Goal: Task Accomplishment & Management: Complete application form

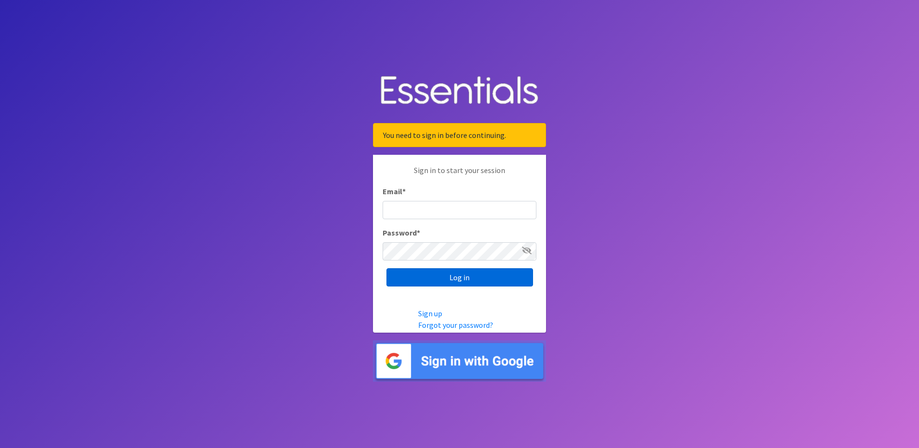
type input "[PERSON_NAME][EMAIL_ADDRESS][PERSON_NAME][DOMAIN_NAME]"
click at [459, 273] on input "Log in" at bounding box center [459, 277] width 147 height 18
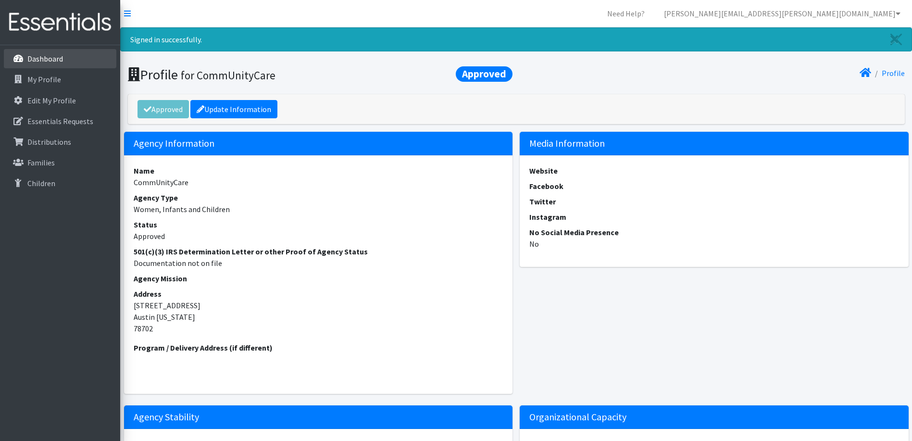
click at [49, 63] on p "Dashboard" at bounding box center [45, 59] width 36 height 10
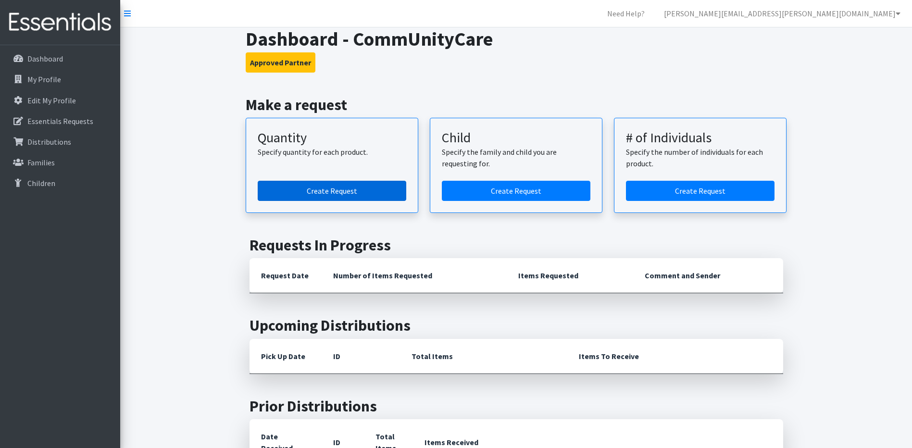
click at [353, 193] on link "Create Request" at bounding box center [332, 191] width 149 height 20
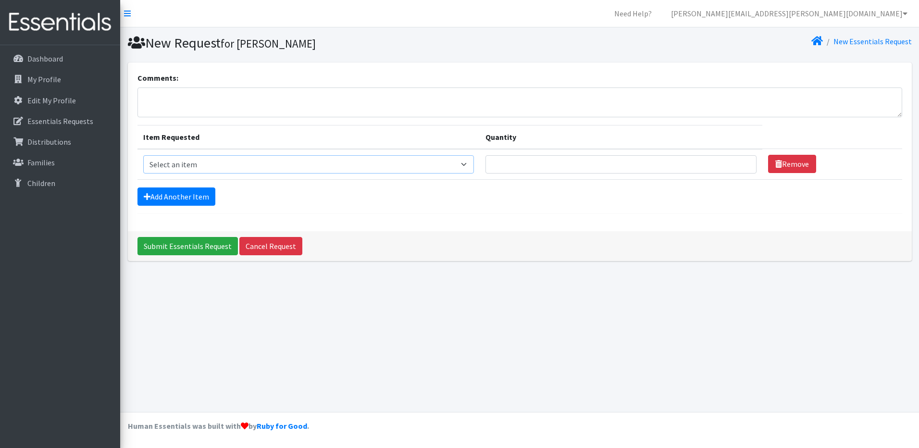
click at [428, 161] on select "Select an item Baby Formula Kids (Newborn) Kids (Preemie) Kids (Size 1) Kids (S…" at bounding box center [308, 164] width 331 height 18
select select "451"
click at [143, 155] on select "Select an item Baby Formula Kids (Newborn) Kids (Preemie) Kids (Size 1) Kids (S…" at bounding box center [308, 164] width 331 height 18
click at [519, 163] on input "Quantity" at bounding box center [620, 164] width 271 height 18
type input "1000"
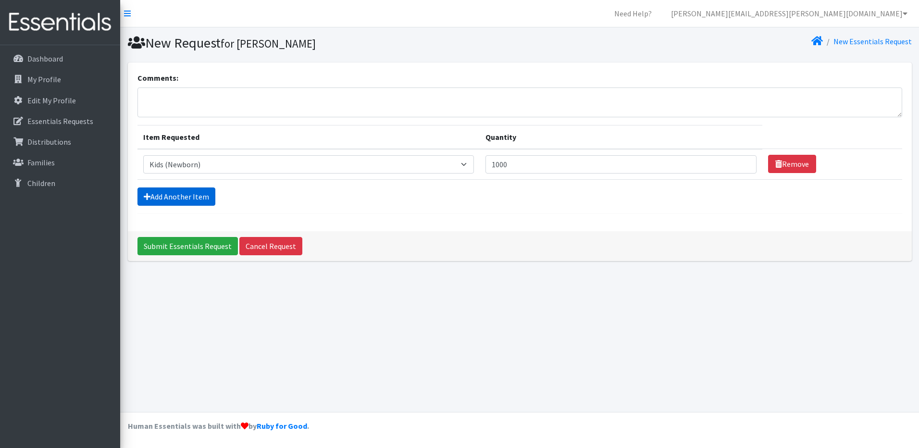
click at [183, 196] on link "Add Another Item" at bounding box center [176, 196] width 78 height 18
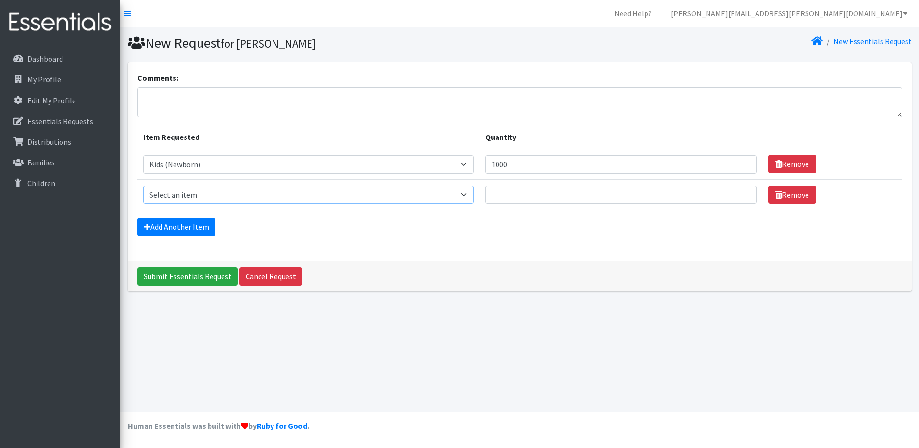
click at [435, 196] on select "Select an item Baby Formula Kids (Newborn) Kids (Preemie) Kids (Size 1) Kids (S…" at bounding box center [308, 195] width 331 height 18
select select "453"
click at [143, 186] on select "Select an item Baby Formula Kids (Newborn) Kids (Preemie) Kids (Size 1) Kids (S…" at bounding box center [308, 195] width 331 height 18
click at [527, 189] on input "Quantity" at bounding box center [620, 195] width 271 height 18
type input "500"
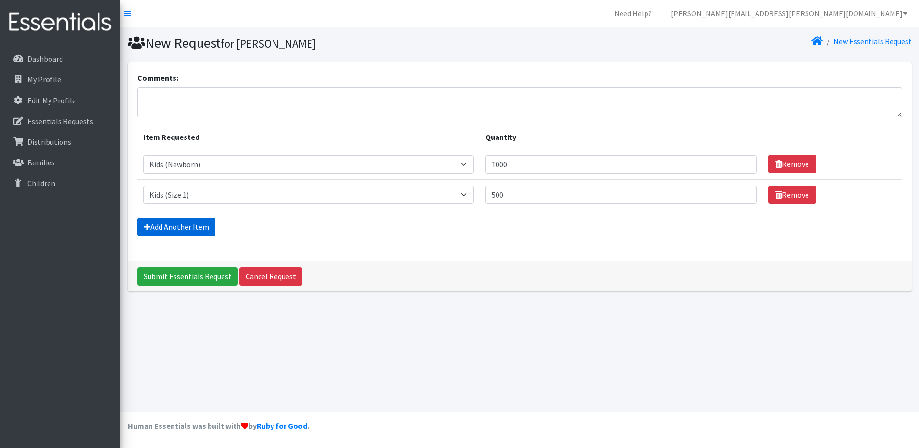
click at [180, 222] on link "Add Another Item" at bounding box center [176, 227] width 78 height 18
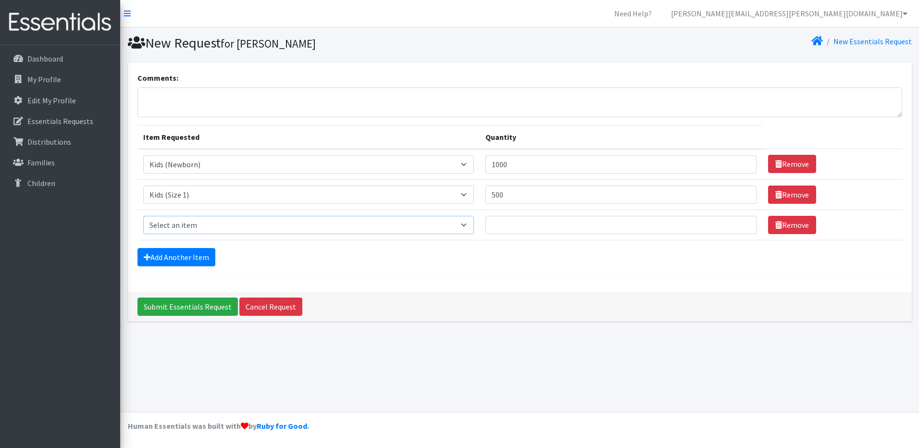
drag, startPoint x: 194, startPoint y: 223, endPoint x: 205, endPoint y: 223, distance: 11.1
click at [194, 223] on select "Select an item Baby Formula Kids (Newborn) Kids (Preemie) Kids (Size 1) Kids (S…" at bounding box center [308, 225] width 331 height 18
select select "440"
click at [143, 216] on select "Select an item Baby Formula Kids (Newborn) Kids (Preemie) Kids (Size 1) Kids (S…" at bounding box center [308, 225] width 331 height 18
click at [508, 224] on input "Quantity" at bounding box center [620, 225] width 271 height 18
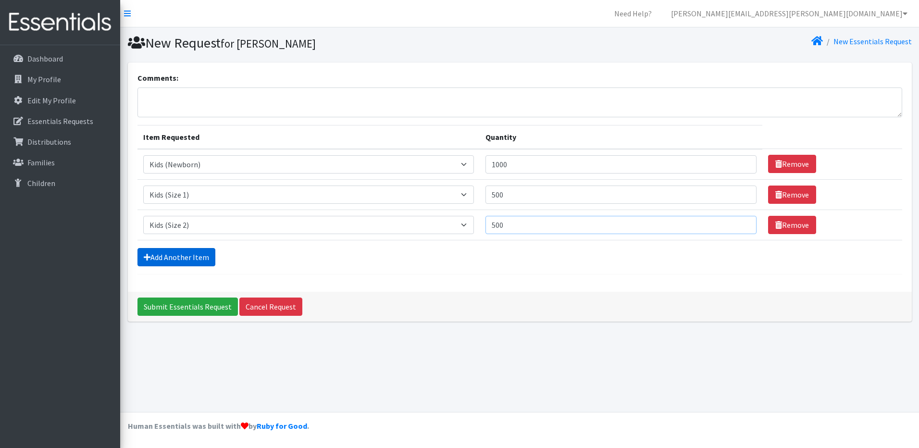
type input "500"
click at [184, 258] on link "Add Another Item" at bounding box center [176, 257] width 78 height 18
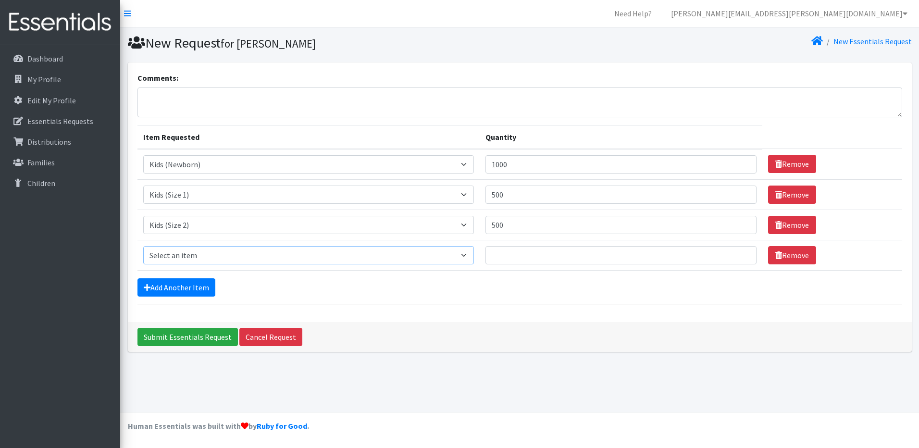
click at [185, 262] on select "Select an item Baby Formula Kids (Newborn) Kids (Preemie) Kids (Size 1) Kids (S…" at bounding box center [308, 255] width 331 height 18
select select "442"
click at [143, 246] on select "Select an item Baby Formula Kids (Newborn) Kids (Preemie) Kids (Size 1) Kids (S…" at bounding box center [308, 255] width 331 height 18
click at [530, 257] on input "Quantity" at bounding box center [620, 255] width 271 height 18
type input "500"
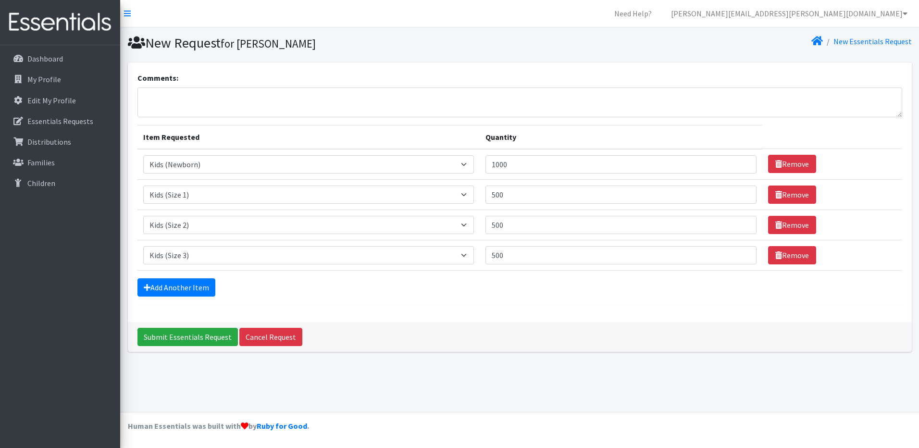
click at [489, 290] on div "Add Another Item" at bounding box center [519, 287] width 765 height 18
click at [179, 285] on link "Add Another Item" at bounding box center [176, 287] width 78 height 18
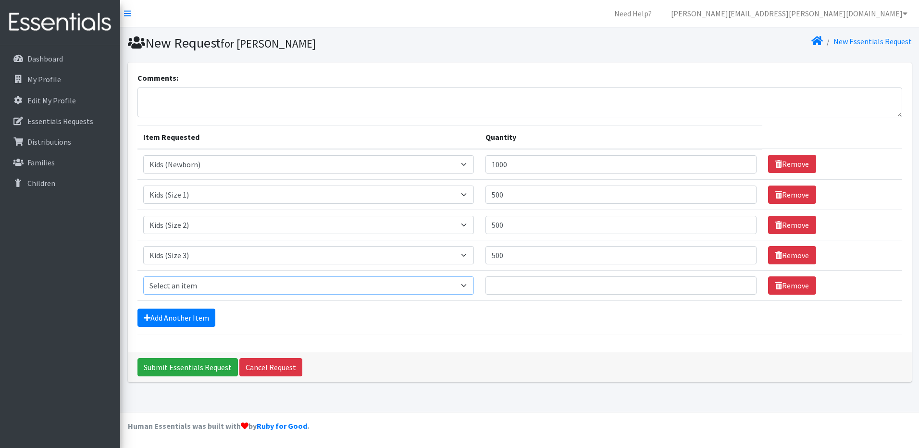
click at [195, 289] on select "Select an item Baby Formula Kids (Newborn) Kids (Preemie) Kids (Size 1) Kids (S…" at bounding box center [308, 285] width 331 height 18
select select "459"
click at [143, 276] on select "Select an item Baby Formula Kids (Newborn) Kids (Preemie) Kids (Size 1) Kids (S…" at bounding box center [308, 285] width 331 height 18
click at [513, 291] on input "Quantity" at bounding box center [620, 285] width 271 height 18
type input "500"
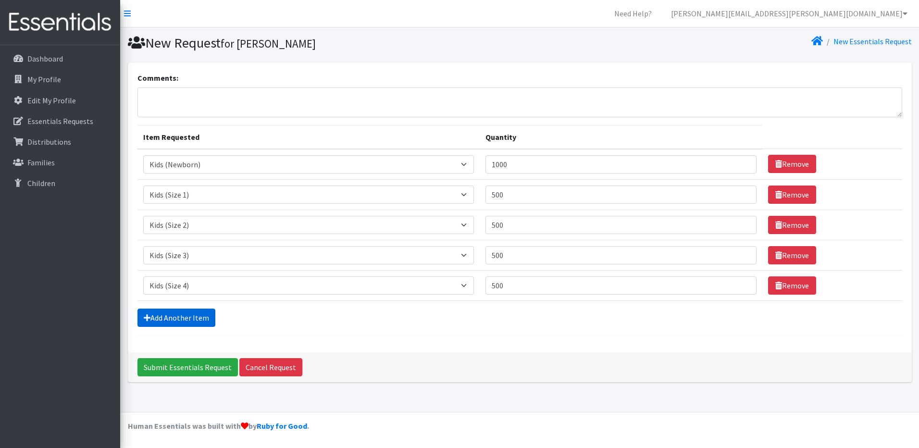
click at [170, 315] on link "Add Another Item" at bounding box center [176, 318] width 78 height 18
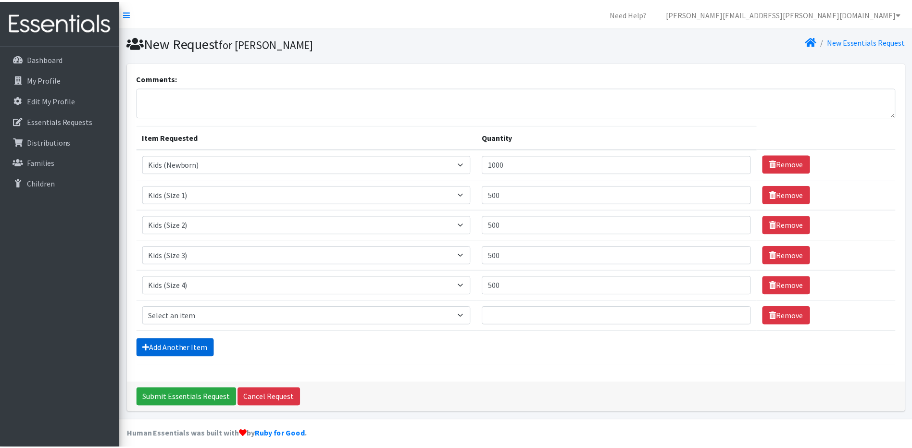
scroll to position [8, 0]
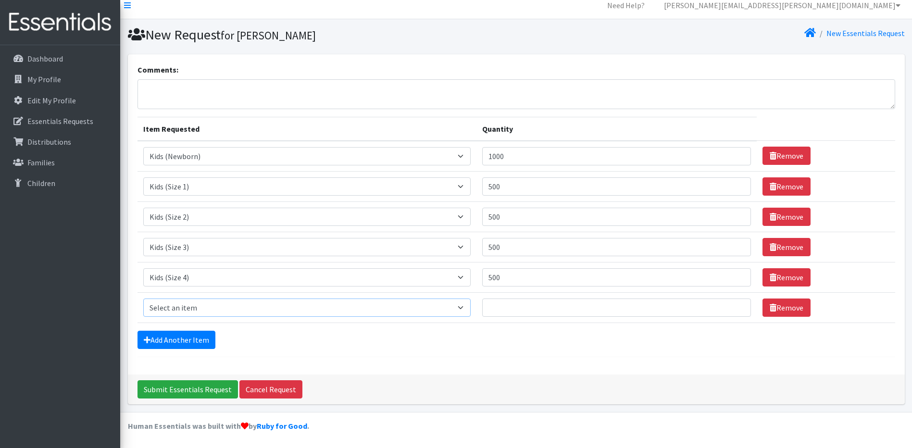
click at [192, 302] on select "Select an item Baby Formula Kids (Newborn) Kids (Preemie) Kids (Size 1) Kids (S…" at bounding box center [307, 307] width 328 height 18
select select "460"
click at [143, 298] on select "Select an item Baby Formula Kids (Newborn) Kids (Preemie) Kids (Size 1) Kids (S…" at bounding box center [307, 307] width 328 height 18
click at [525, 310] on input "Quantity" at bounding box center [616, 307] width 269 height 18
type input "500"
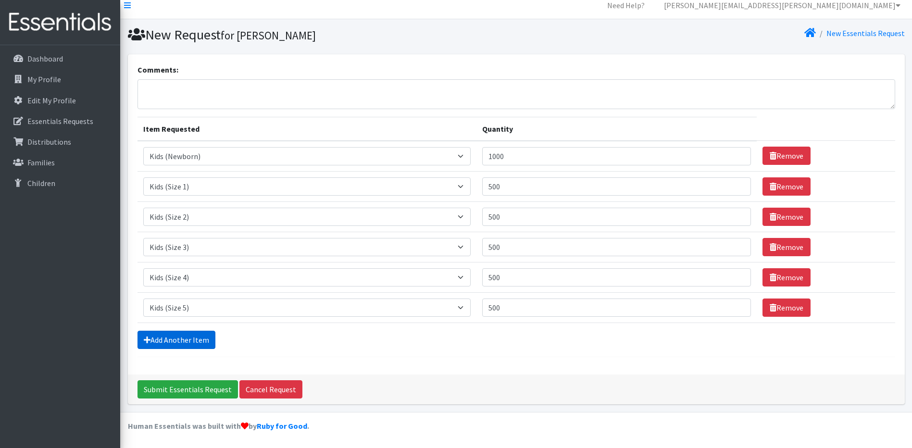
click at [168, 337] on link "Add Another Item" at bounding box center [176, 340] width 78 height 18
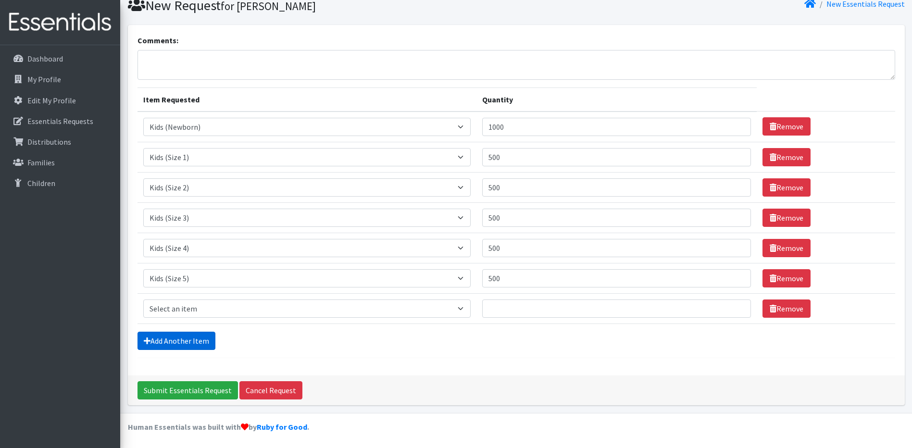
scroll to position [38, 0]
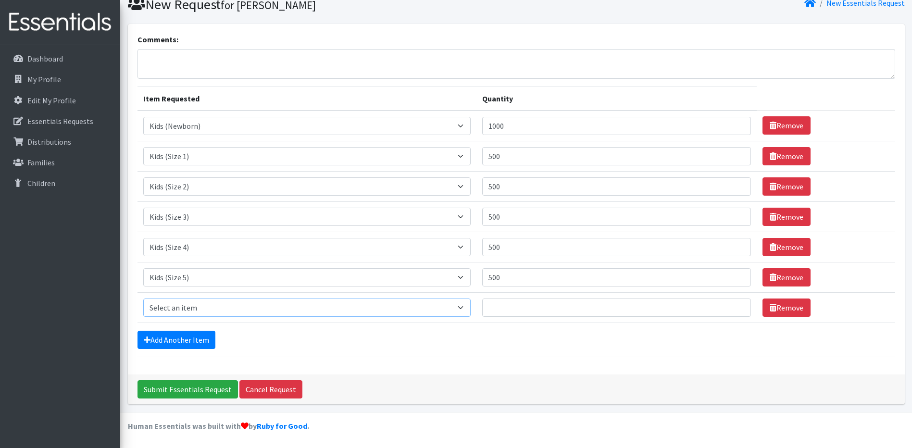
click at [183, 308] on select "Select an item Baby Formula Kids (Newborn) Kids (Preemie) Kids (Size 1) Kids (S…" at bounding box center [307, 307] width 328 height 18
select select "462"
click at [143, 298] on select "Select an item Baby Formula Kids (Newborn) Kids (Preemie) Kids (Size 1) Kids (S…" at bounding box center [307, 307] width 328 height 18
click at [508, 296] on td "Quantity" at bounding box center [616, 307] width 280 height 30
click at [503, 302] on input "Quantity" at bounding box center [616, 307] width 269 height 18
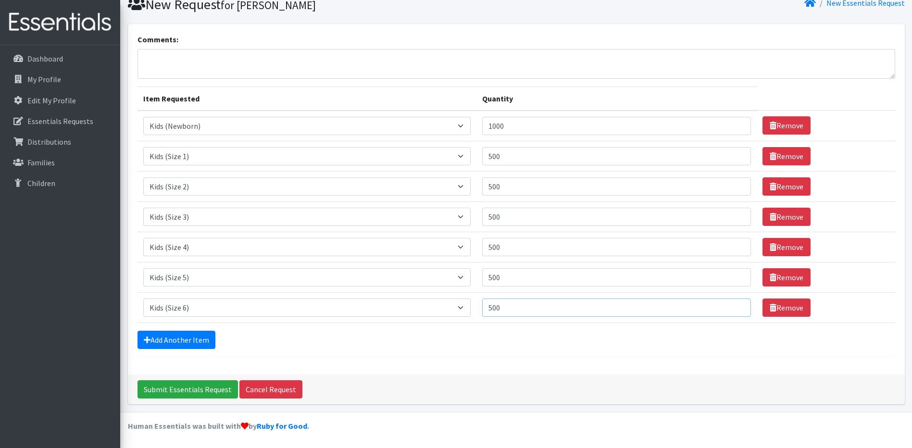
drag, startPoint x: 571, startPoint y: 311, endPoint x: 561, endPoint y: 259, distance: 53.8
click at [571, 310] on input "500" at bounding box center [616, 307] width 269 height 18
type input "500"
click at [180, 337] on link "Add Another Item" at bounding box center [176, 340] width 78 height 18
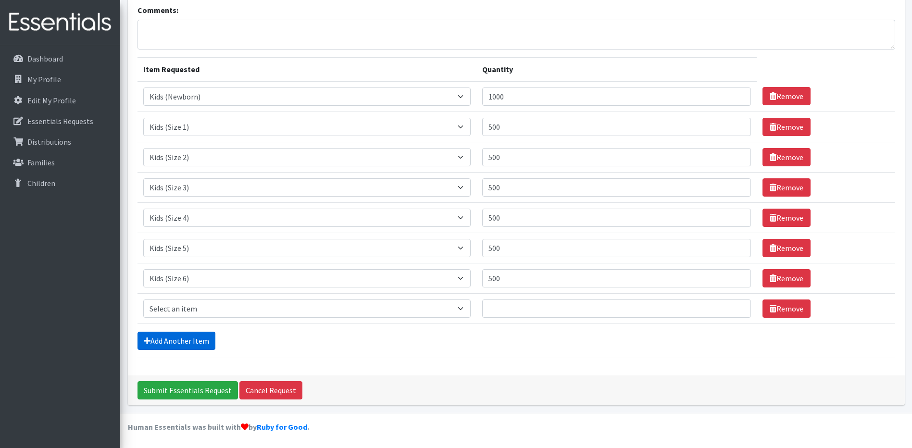
scroll to position [69, 0]
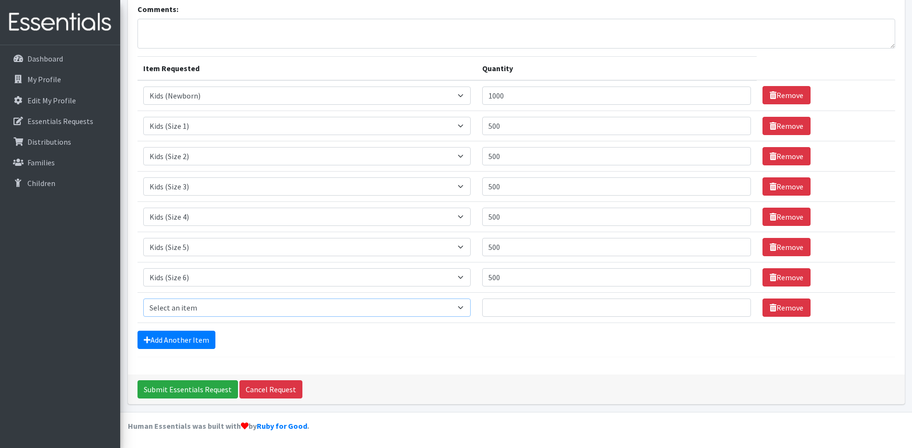
click at [179, 315] on select "Select an item Baby Formula Kids (Newborn) Kids (Preemie) Kids (Size 1) Kids (S…" at bounding box center [307, 307] width 328 height 18
click at [497, 126] on input "500" at bounding box center [616, 126] width 269 height 18
type input "700"
click at [500, 155] on input "500" at bounding box center [616, 156] width 269 height 18
type input "700"
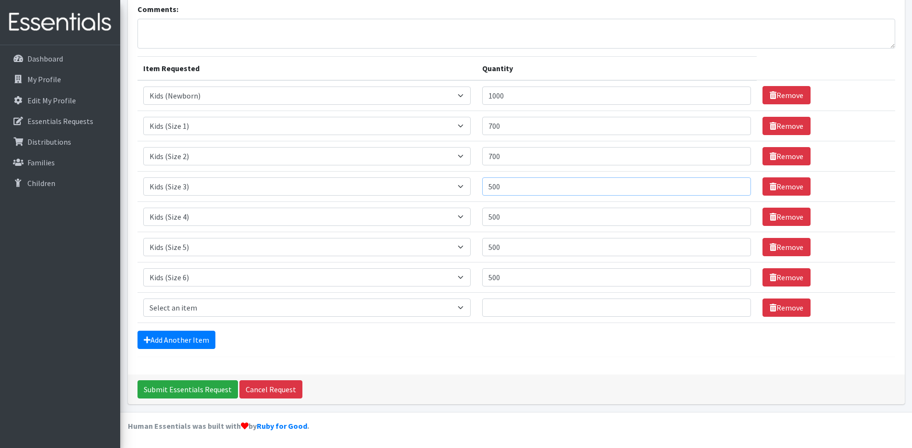
click at [498, 188] on input "500" at bounding box center [616, 186] width 269 height 18
type input "700"
click at [499, 217] on input "500" at bounding box center [616, 217] width 269 height 18
type input "700"
click at [499, 246] on input "500" at bounding box center [616, 247] width 269 height 18
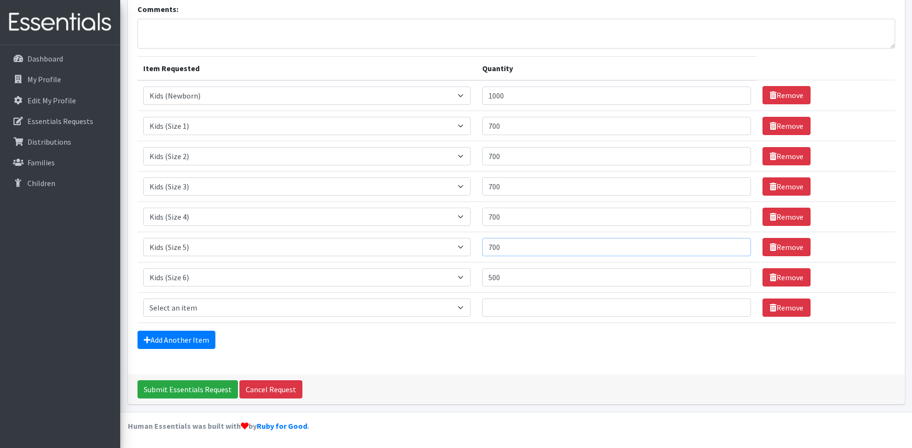
type input "700"
click at [500, 277] on input "500" at bounding box center [616, 277] width 269 height 18
type input "600"
click at [496, 248] on input "700" at bounding box center [616, 247] width 269 height 18
click at [498, 248] on input "700" at bounding box center [616, 247] width 269 height 18
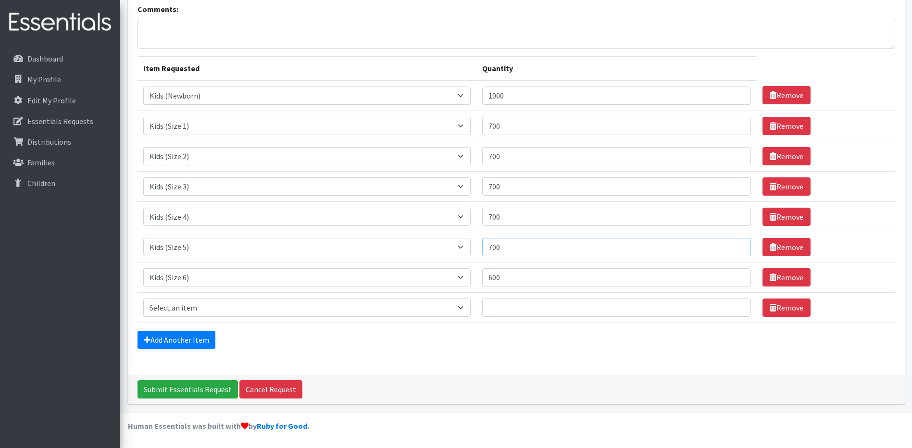
click at [499, 248] on input "700" at bounding box center [616, 247] width 269 height 18
type input "600"
click at [575, 228] on td "Quantity 700" at bounding box center [616, 216] width 280 height 30
click at [429, 307] on select "Select an item Baby Formula Kids (Newborn) Kids (Preemie) Kids (Size 1) Kids (S…" at bounding box center [307, 307] width 328 height 18
select select "434"
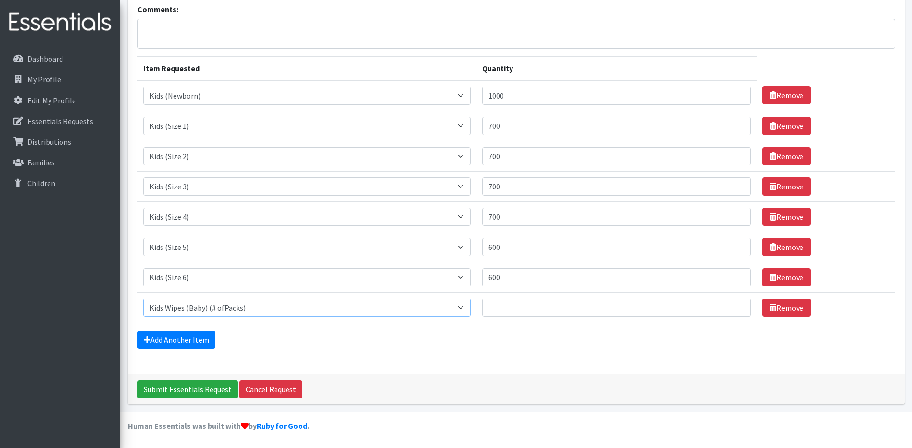
click at [143, 298] on select "Select an item Baby Formula Kids (Newborn) Kids (Preemie) Kids (Size 1) Kids (S…" at bounding box center [307, 307] width 328 height 18
click at [515, 305] on input "Quantity" at bounding box center [616, 307] width 269 height 18
type input "200"
click at [533, 330] on form "Comments: Item Requested Quantity Item Requested Select an item Baby Formula Ki…" at bounding box center [515, 180] width 757 height 354
click at [199, 344] on link "Add Another Item" at bounding box center [176, 340] width 78 height 18
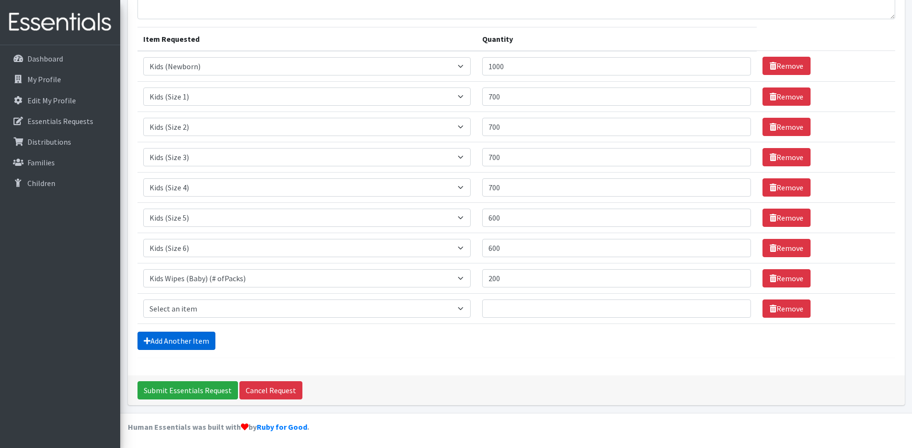
scroll to position [99, 0]
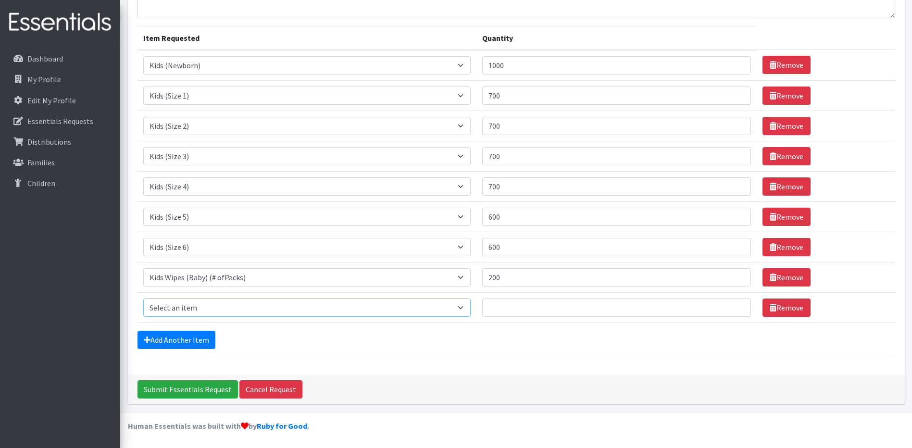
click at [243, 313] on select "Select an item Baby Formula Kids (Newborn) Kids (Preemie) Kids (Size 1) Kids (S…" at bounding box center [307, 307] width 328 height 18
select select "456"
click at [143, 298] on select "Select an item Baby Formula Kids (Newborn) Kids (Preemie) Kids (Size 1) Kids (S…" at bounding box center [307, 307] width 328 height 18
click at [500, 308] on input "Quantity" at bounding box center [616, 307] width 269 height 18
type input "50"
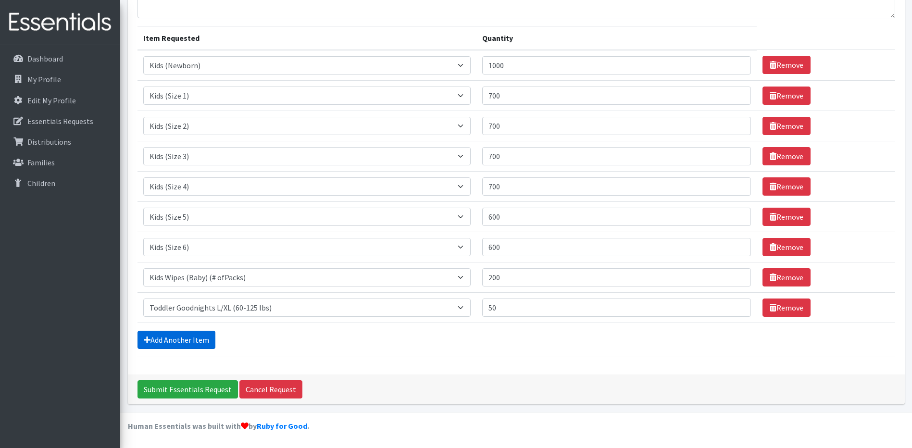
click at [194, 339] on link "Add Another Item" at bounding box center [176, 340] width 78 height 18
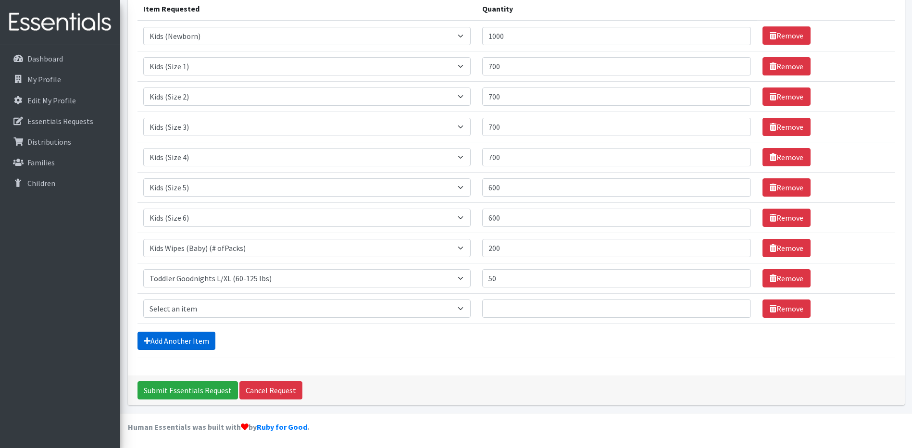
scroll to position [129, 0]
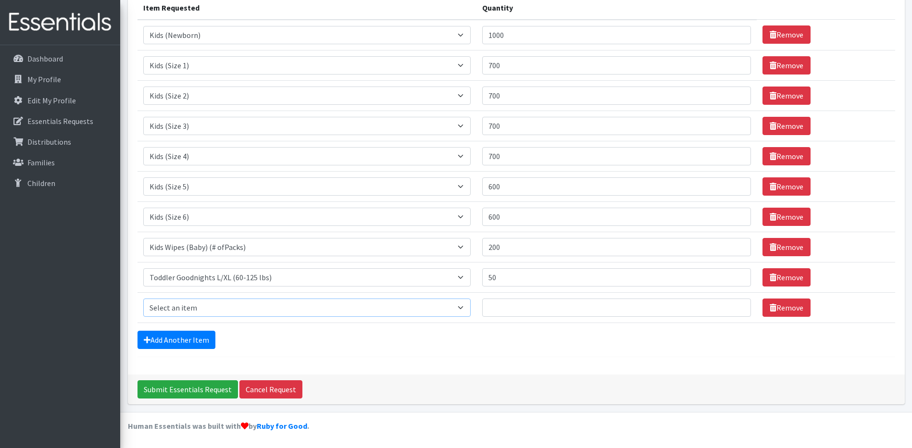
click at [211, 306] on select "Select an item Baby Formula Kids (Newborn) Kids (Preemie) Kids (Size 1) Kids (S…" at bounding box center [307, 307] width 328 height 18
select select "436"
click at [143, 298] on select "Select an item Baby Formula Kids (Newborn) Kids (Preemie) Kids (Size 1) Kids (S…" at bounding box center [307, 307] width 328 height 18
click at [530, 305] on input "Quantity" at bounding box center [616, 307] width 269 height 18
type input "50"
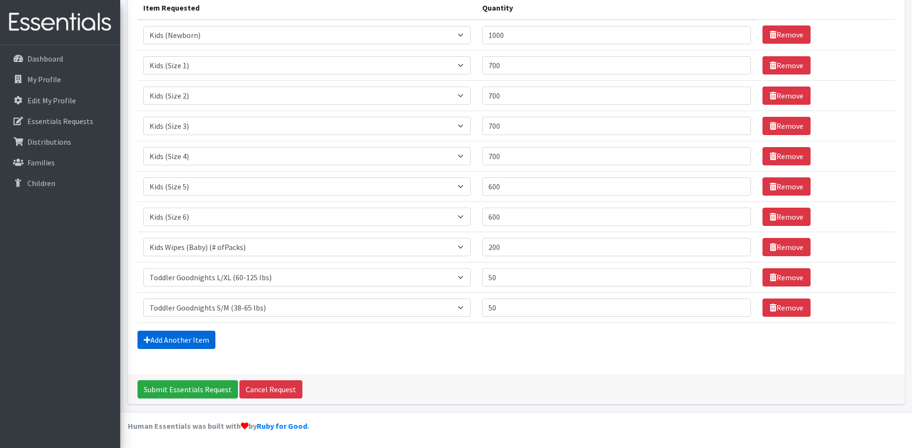
click at [197, 338] on link "Add Another Item" at bounding box center [176, 340] width 78 height 18
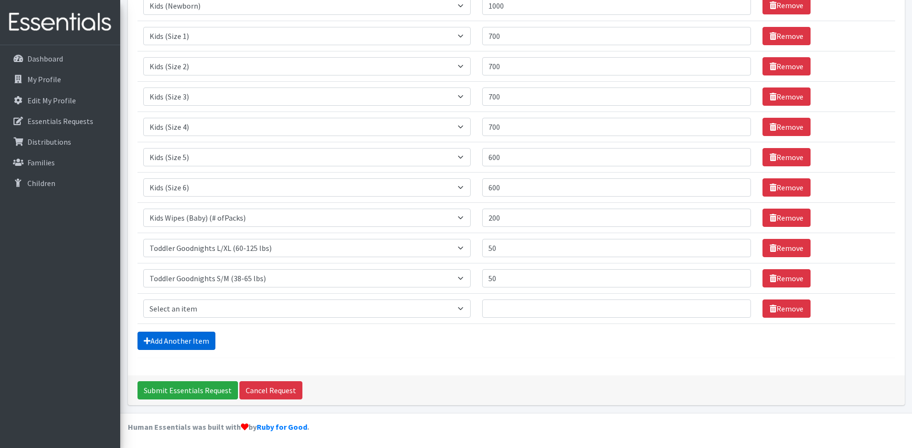
scroll to position [160, 0]
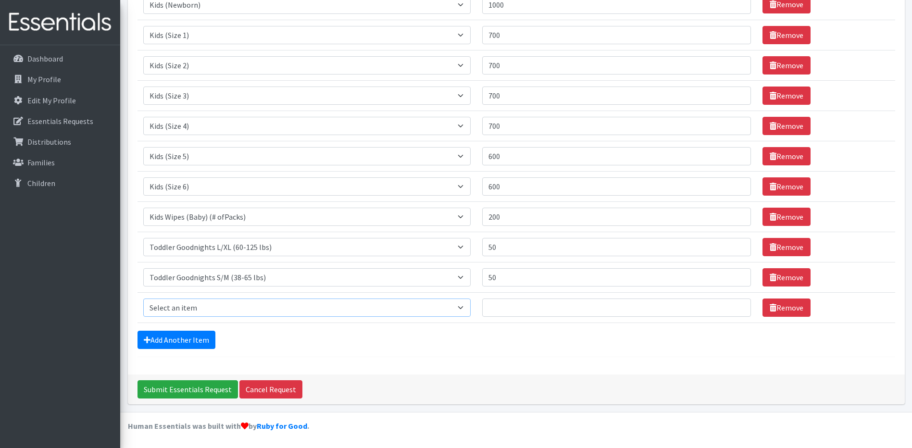
click at [208, 309] on select "Select an item Baby Formula Kids (Newborn) Kids (Preemie) Kids (Size 1) Kids (S…" at bounding box center [307, 307] width 328 height 18
select select "444"
click at [143, 298] on select "Select an item Baby Formula Kids (Newborn) Kids (Preemie) Kids (Size 1) Kids (S…" at bounding box center [307, 307] width 328 height 18
click at [505, 310] on input "Quantity" at bounding box center [616, 307] width 269 height 18
type input "50"
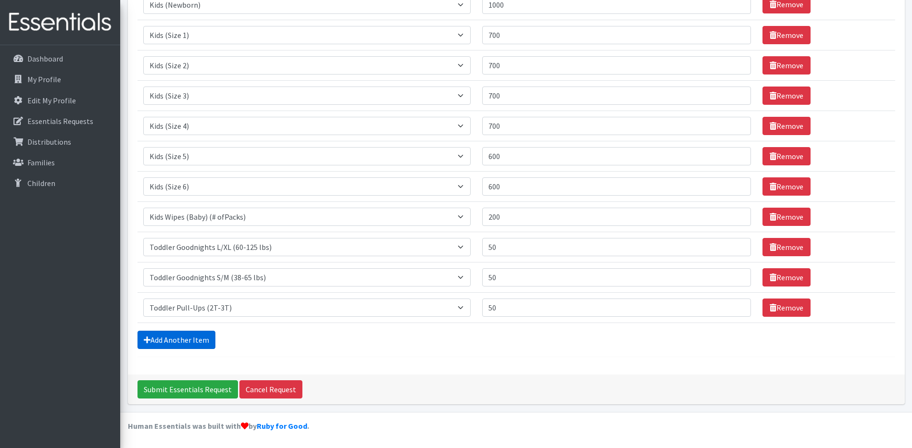
click at [184, 339] on link "Add Another Item" at bounding box center [176, 340] width 78 height 18
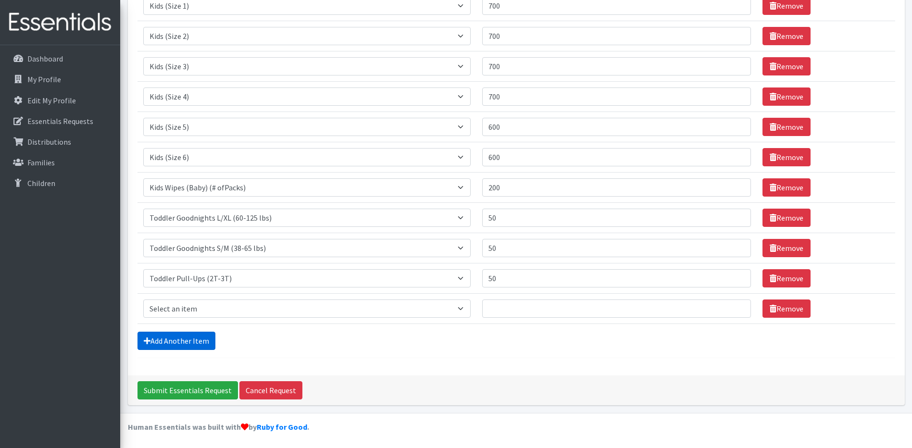
scroll to position [190, 0]
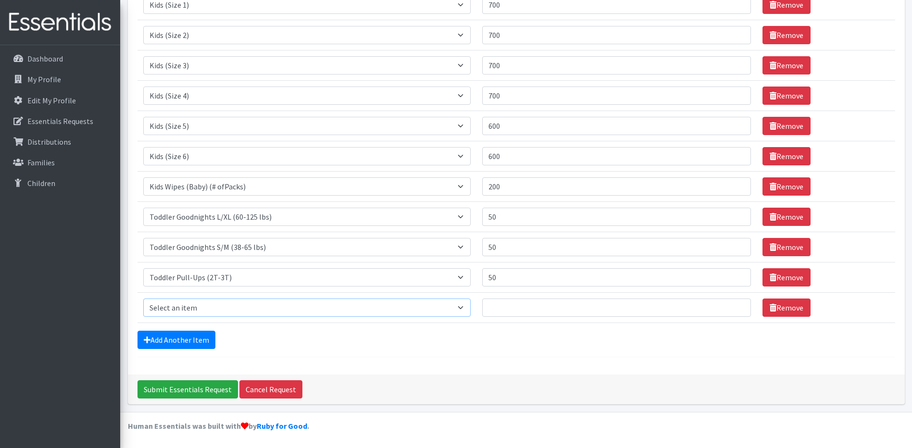
drag, startPoint x: 212, startPoint y: 308, endPoint x: 306, endPoint y: 310, distance: 93.7
click at [212, 308] on select "Select an item Baby Formula Kids (Newborn) Kids (Preemie) Kids (Size 1) Kids (S…" at bounding box center [307, 307] width 328 height 18
select select "445"
click at [143, 298] on select "Select an item Baby Formula Kids (Newborn) Kids (Preemie) Kids (Size 1) Kids (S…" at bounding box center [307, 307] width 328 height 18
click at [508, 309] on input "Quantity" at bounding box center [616, 307] width 269 height 18
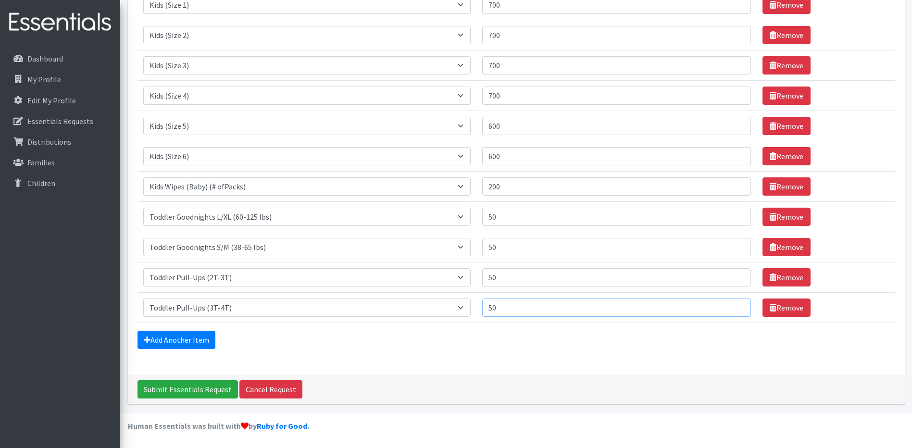
type input "50"
click at [274, 351] on form "Comments: Item Requested Quantity Item Requested Select an item Baby Formula Ki…" at bounding box center [515, 119] width 757 height 475
click at [202, 388] on input "Submit Essentials Request" at bounding box center [187, 389] width 100 height 18
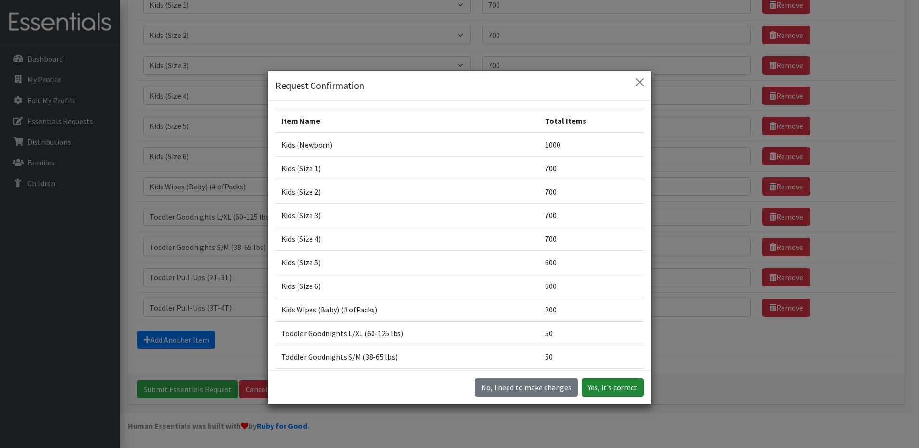
click at [598, 386] on button "Yes, it's correct" at bounding box center [613, 387] width 62 height 18
